Goal: Feedback & Contribution: Contribute content

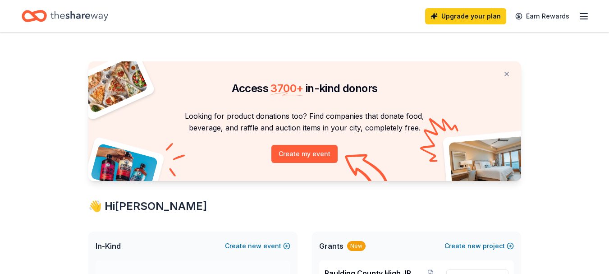
click at [577, 17] on div "Upgrade your plan Earn Rewards" at bounding box center [507, 15] width 164 height 21
click at [584, 17] on icon "button" at bounding box center [583, 16] width 11 height 11
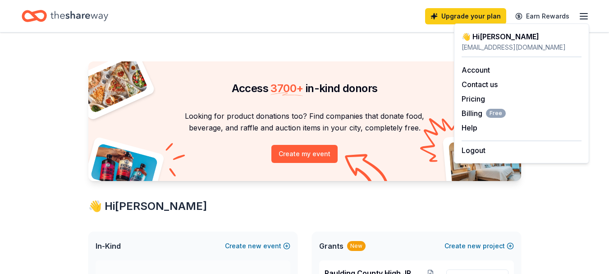
click at [584, 17] on icon "button" at bounding box center [583, 16] width 11 height 11
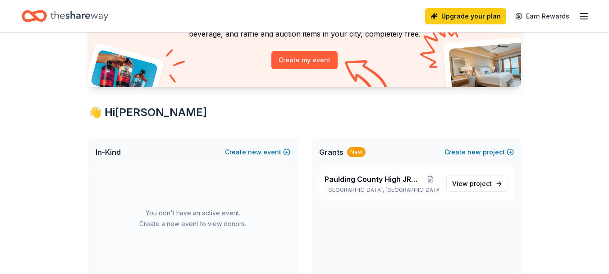
scroll to position [90, 0]
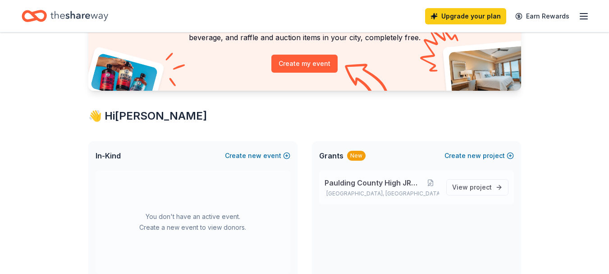
click at [402, 186] on span "Paulding County High JROTC" at bounding box center [372, 182] width 97 height 11
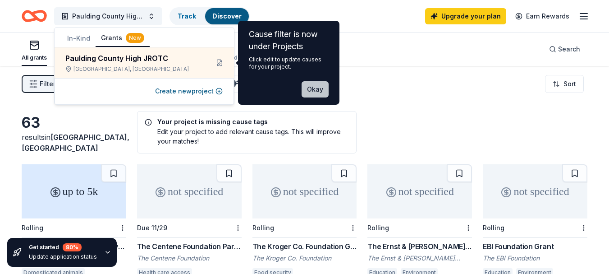
click at [316, 87] on button "Okay" at bounding box center [314, 89] width 27 height 16
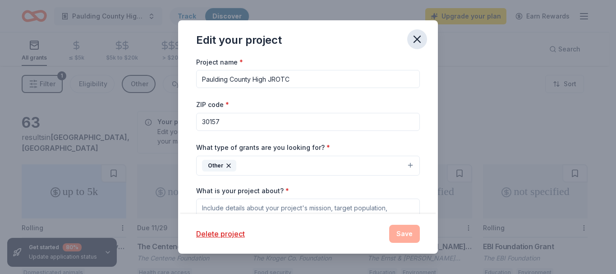
click at [419, 36] on icon "button" at bounding box center [417, 39] width 13 height 13
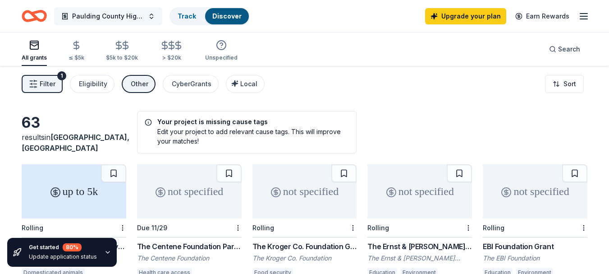
click at [105, 19] on span "Paulding County High JROTC" at bounding box center [108, 16] width 72 height 11
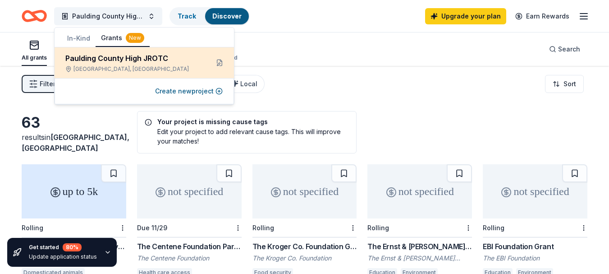
click at [107, 54] on div "Paulding County High JROTC" at bounding box center [133, 58] width 136 height 11
click at [174, 65] on div "Paulding County High JROTC [GEOGRAPHIC_DATA], [GEOGRAPHIC_DATA]" at bounding box center [133, 63] width 136 height 20
click at [217, 61] on button at bounding box center [219, 62] width 14 height 14
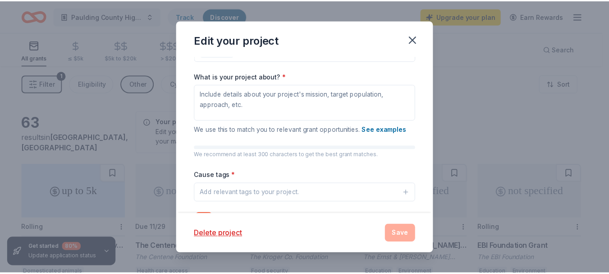
scroll to position [104, 0]
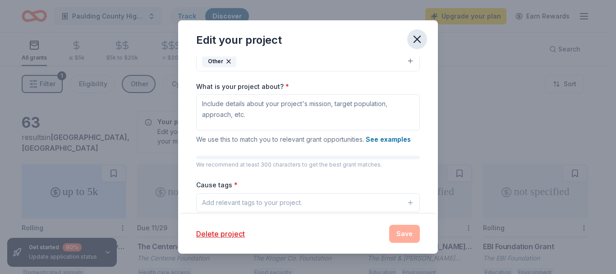
click at [413, 40] on icon "button" at bounding box center [417, 39] width 13 height 13
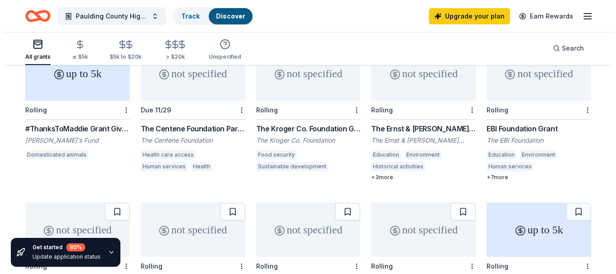
scroll to position [0, 0]
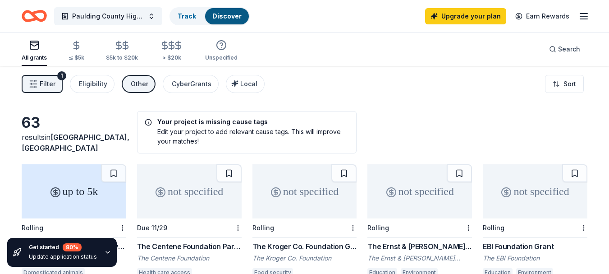
click at [23, 82] on button "Filter 1" at bounding box center [42, 84] width 41 height 18
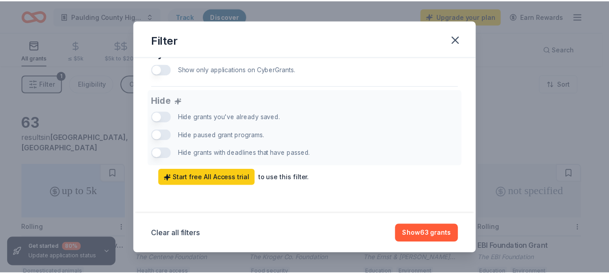
scroll to position [618, 0]
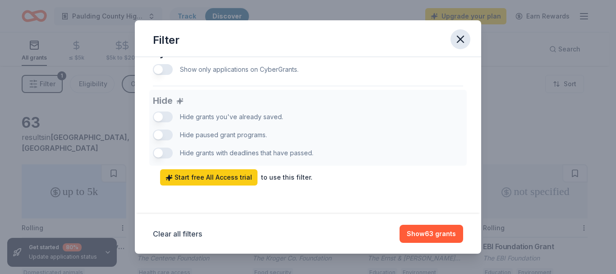
click at [455, 44] on icon "button" at bounding box center [460, 39] width 13 height 13
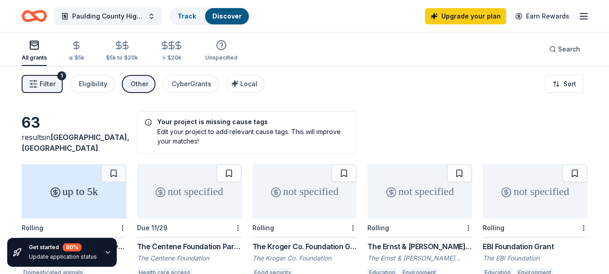
click at [33, 22] on icon "Home" at bounding box center [34, 15] width 25 height 21
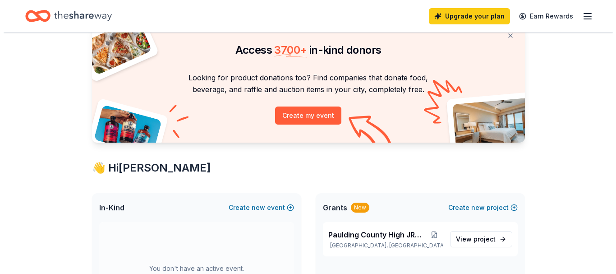
scroll to position [90, 0]
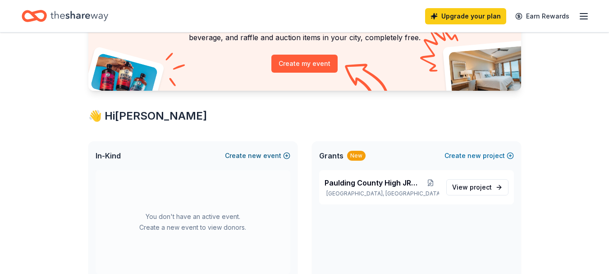
click at [261, 157] on span "new" at bounding box center [255, 155] width 14 height 11
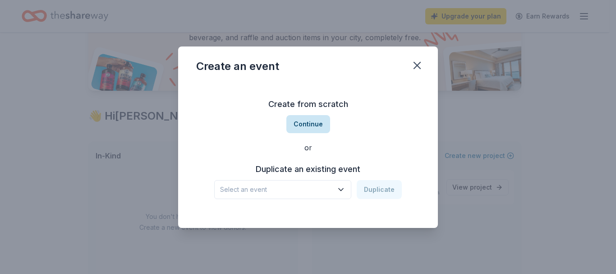
click at [303, 128] on button "Continue" at bounding box center [308, 124] width 44 height 18
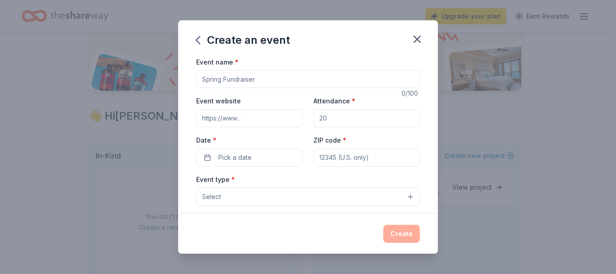
click at [240, 79] on input "Event name *" at bounding box center [308, 79] width 224 height 18
type input "JROTC DRILL"
drag, startPoint x: 325, startPoint y: 119, endPoint x: 316, endPoint y: 120, distance: 9.1
click at [316, 120] on input "Attendance *" at bounding box center [366, 118] width 106 height 18
type input "300"
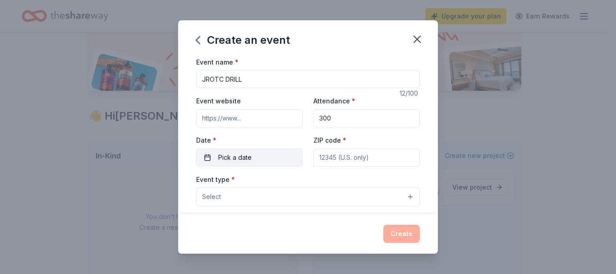
click at [244, 154] on span "Pick a date" at bounding box center [234, 157] width 33 height 11
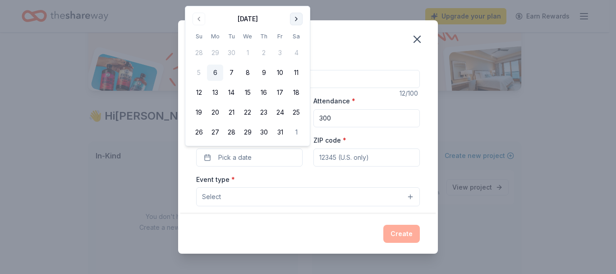
click at [292, 17] on button "Go to next month" at bounding box center [296, 19] width 13 height 13
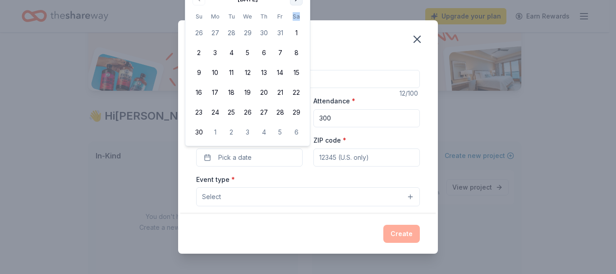
click at [292, 17] on th "Sa" at bounding box center [296, 16] width 16 height 9
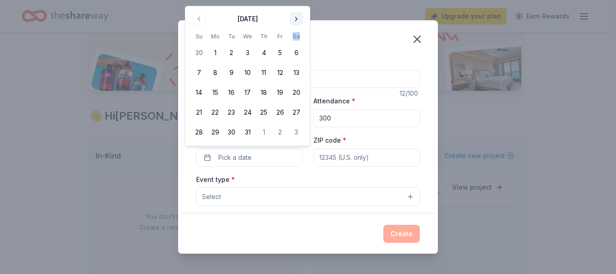
click at [296, 16] on button "Go to next month" at bounding box center [296, 19] width 13 height 13
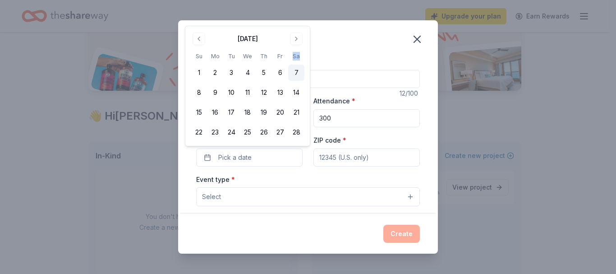
click at [294, 68] on button "7" at bounding box center [296, 72] width 16 height 16
click at [341, 160] on input "ZIP code *" at bounding box center [366, 157] width 106 height 18
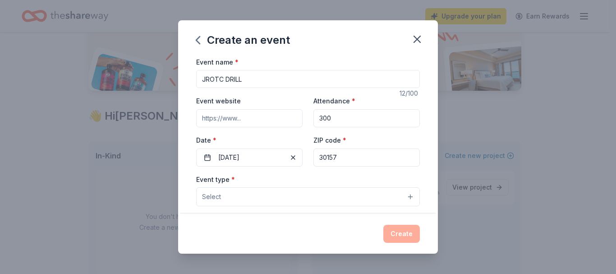
type input "30157"
click at [241, 200] on button "Select" at bounding box center [308, 196] width 224 height 19
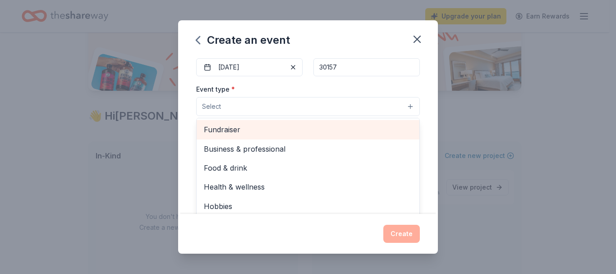
click at [220, 131] on span "Fundraiser" at bounding box center [308, 129] width 208 height 12
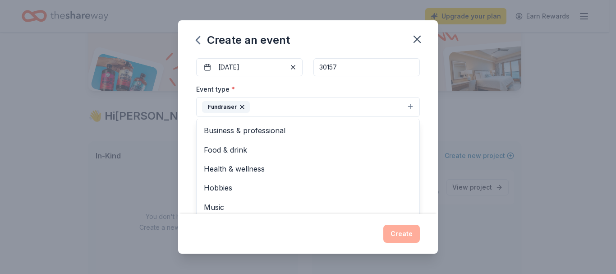
click at [246, 70] on div "Event name * JROTC DRILL 12 /100 Event website Attendance * 300 Date * [DATE] Z…" at bounding box center [308, 174] width 224 height 417
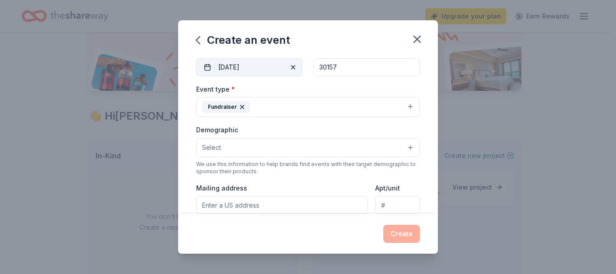
click at [277, 64] on button "[DATE]" at bounding box center [249, 67] width 106 height 18
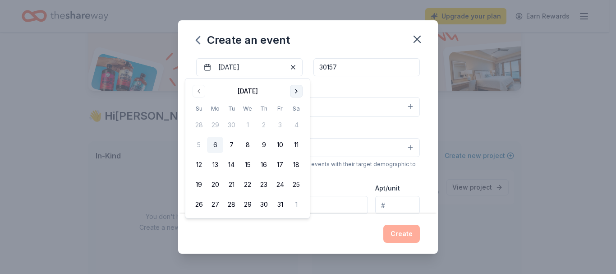
click at [294, 88] on button "Go to next month" at bounding box center [296, 91] width 13 height 13
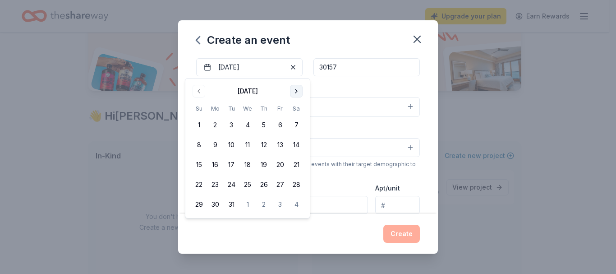
click at [294, 88] on button "Go to next month" at bounding box center [296, 91] width 13 height 13
click at [294, 124] on button "2" at bounding box center [296, 125] width 16 height 16
click at [280, 125] on button "1" at bounding box center [280, 125] width 16 height 16
click at [283, 124] on button "1" at bounding box center [280, 125] width 16 height 16
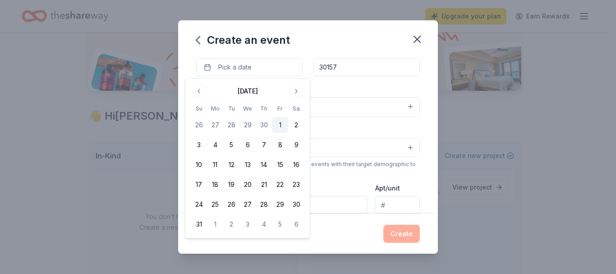
click at [279, 124] on button "1" at bounding box center [280, 125] width 16 height 16
click at [350, 130] on div "Demographic Select" at bounding box center [308, 140] width 224 height 33
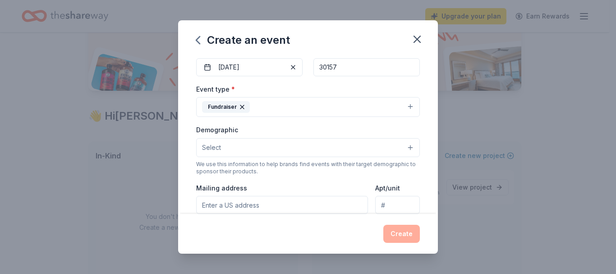
click at [223, 144] on button "Select" at bounding box center [308, 147] width 224 height 19
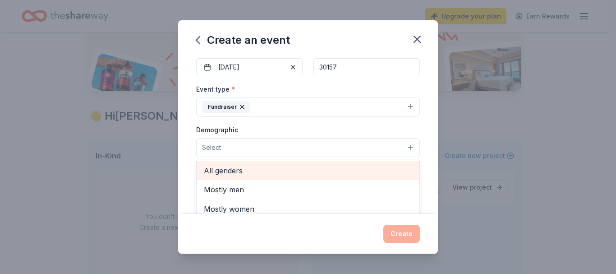
click at [238, 169] on span "All genders" at bounding box center [308, 170] width 208 height 12
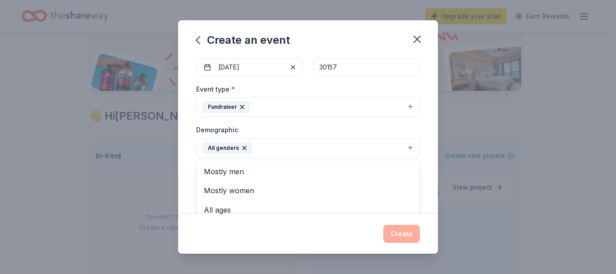
click at [354, 124] on div "Demographic All genders Mostly men Mostly women All ages [DEMOGRAPHIC_DATA] yrs…" at bounding box center [308, 141] width 224 height 34
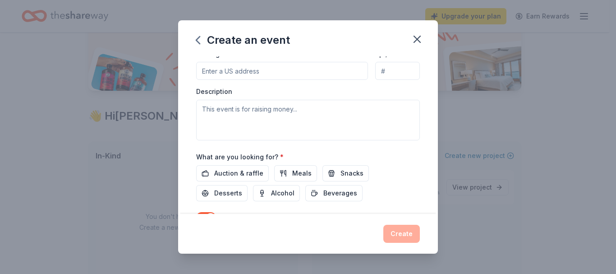
scroll to position [225, 0]
click at [244, 73] on input "Mailing address" at bounding box center [282, 70] width 172 height 18
paste input "[STREET_ADDRESS]"
type input "[STREET_ADDRESS]"
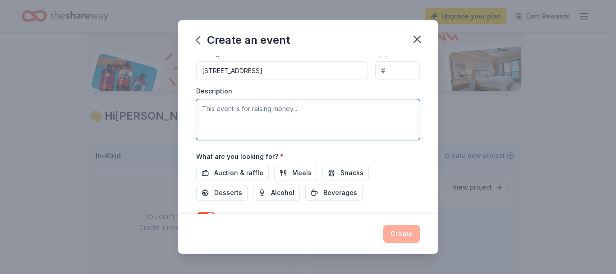
click at [243, 115] on textarea at bounding box center [308, 119] width 224 height 41
type textarea "w"
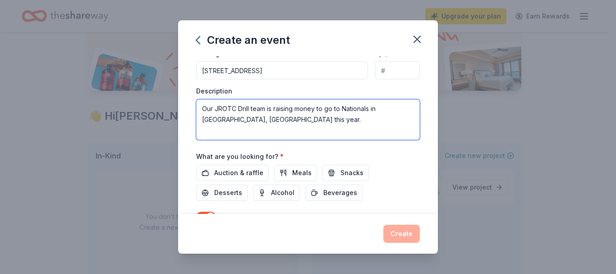
type textarea "Our JROTC Drill team is raising money to go to Nationals in [GEOGRAPHIC_DATA], …"
